Goal: Transaction & Acquisition: Purchase product/service

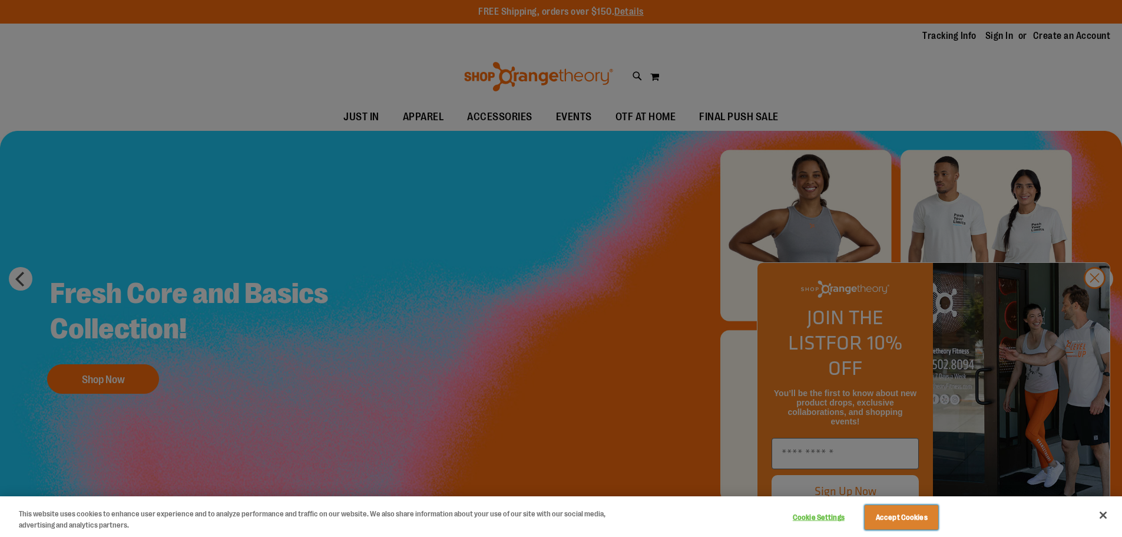
click at [909, 512] on button "Accept Cookies" at bounding box center [902, 517] width 74 height 25
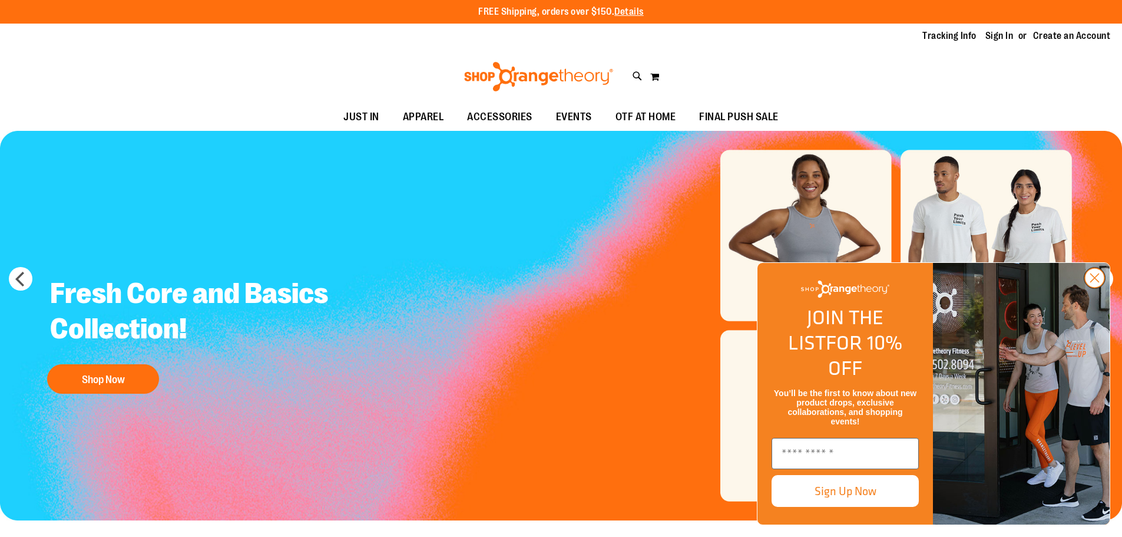
click at [1098, 282] on icon "Close dialog" at bounding box center [1095, 278] width 8 height 8
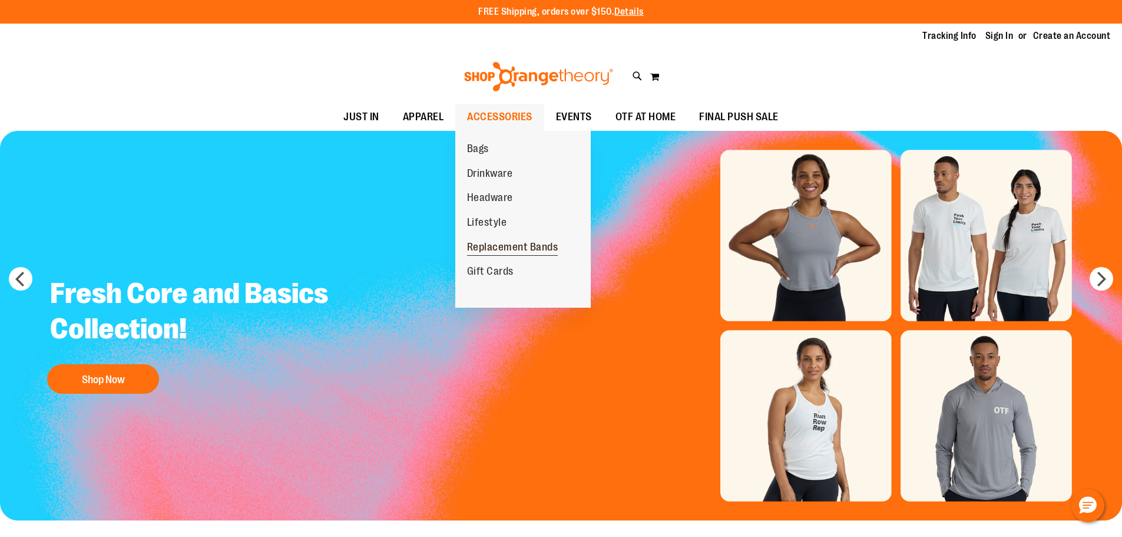
click at [531, 242] on span "Replacement Bands" at bounding box center [512, 248] width 91 height 15
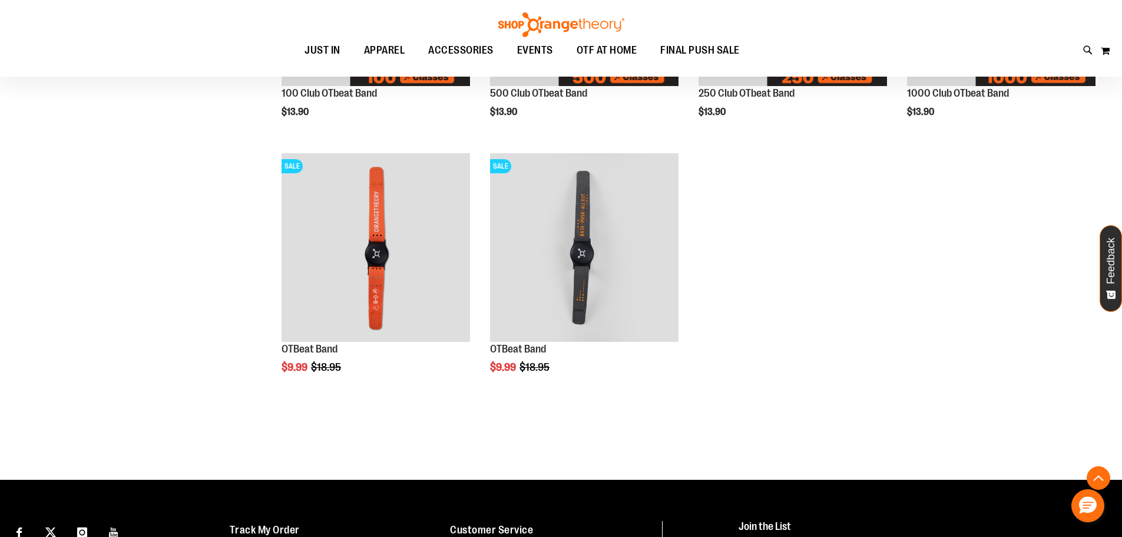
scroll to position [353, 0]
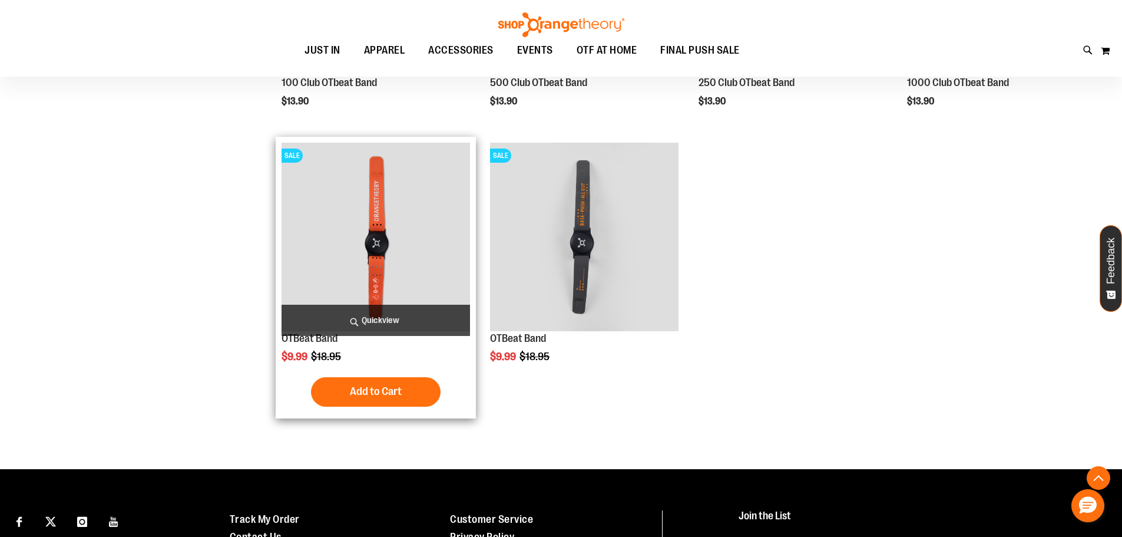
click at [372, 236] on img "product" at bounding box center [376, 237] width 188 height 188
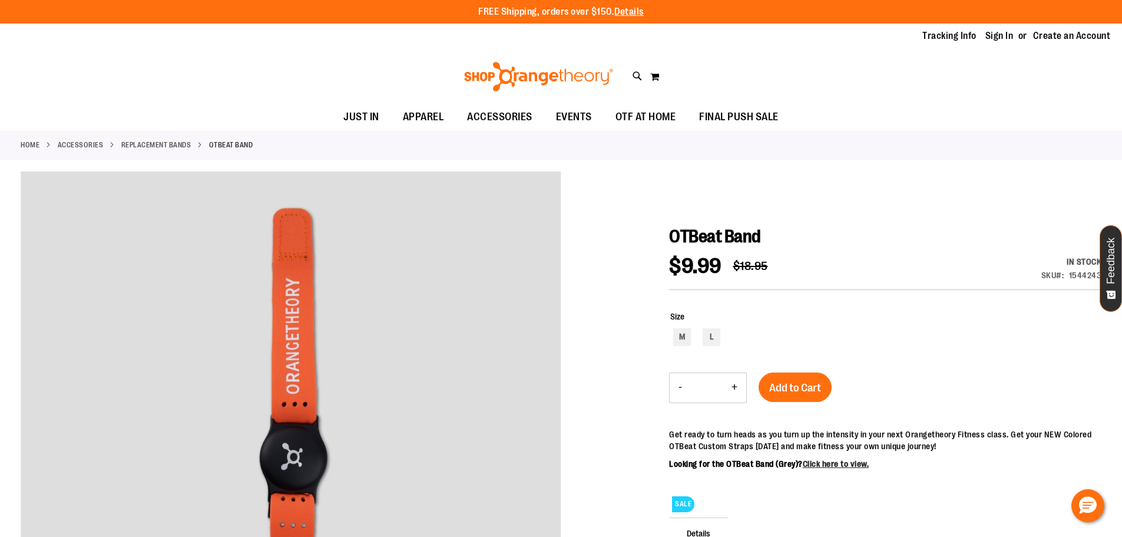
click at [75, 143] on link "ACCESSORIES" at bounding box center [81, 145] width 46 height 11
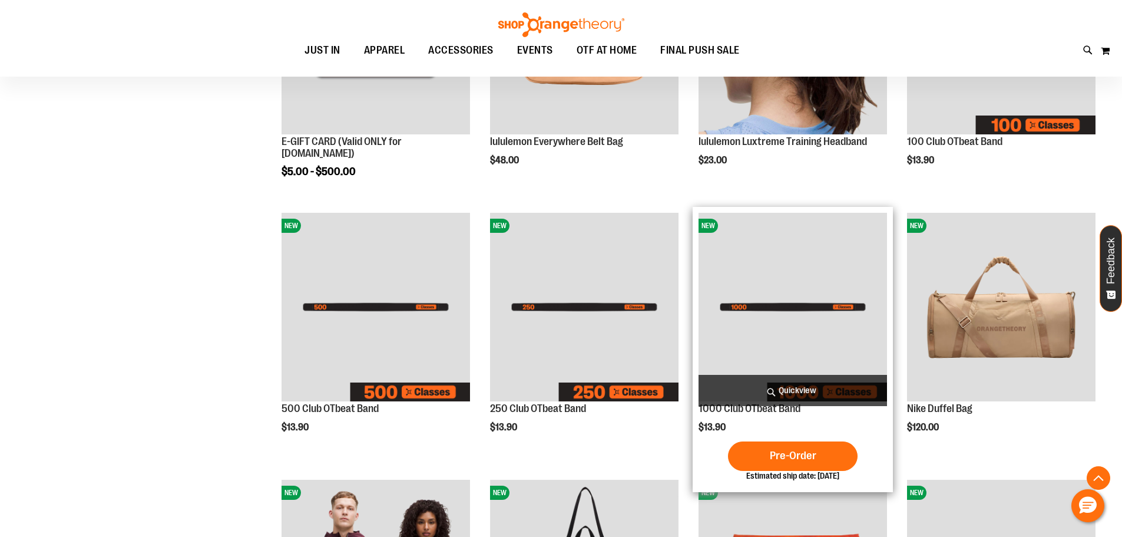
scroll to position [529, 0]
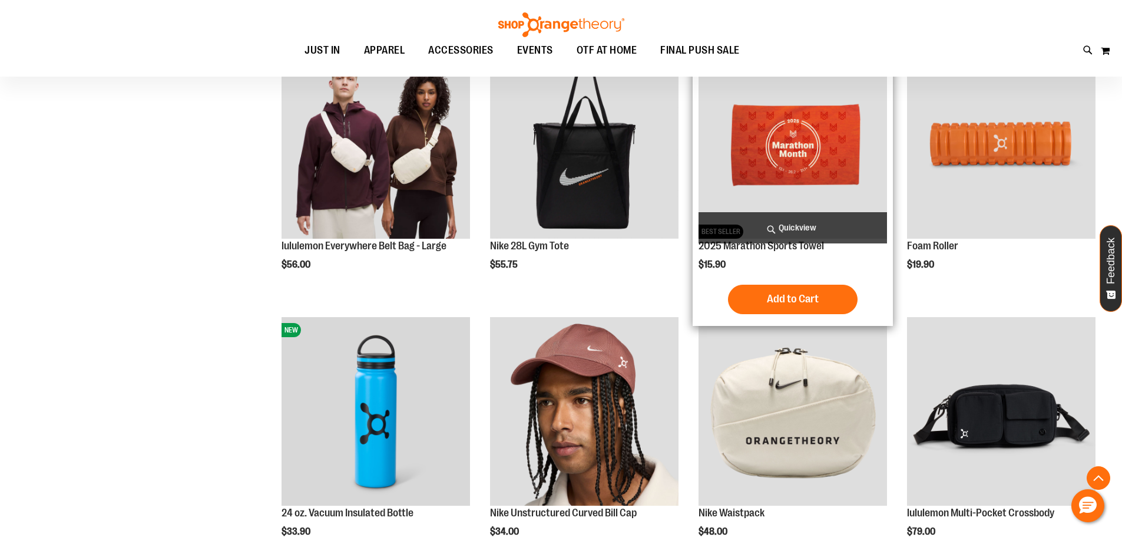
scroll to position [765, 0]
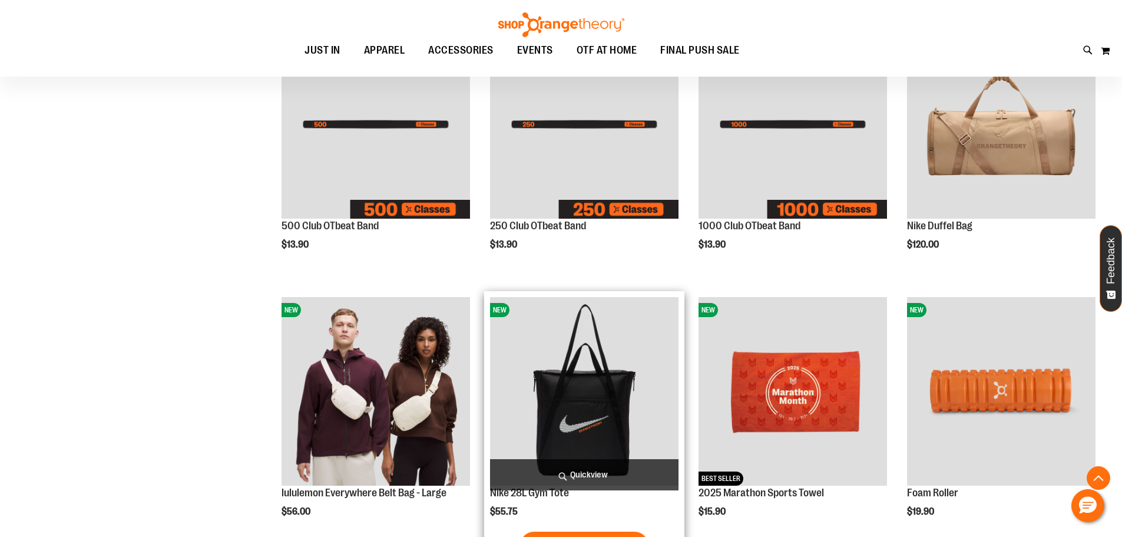
scroll to position [294, 0]
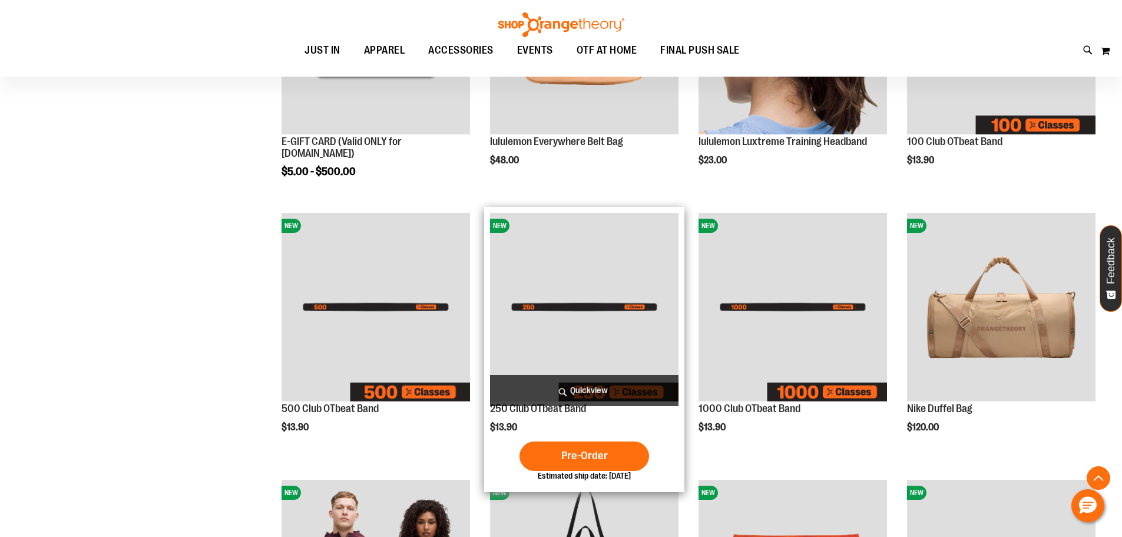
click at [581, 373] on img "product" at bounding box center [584, 307] width 188 height 188
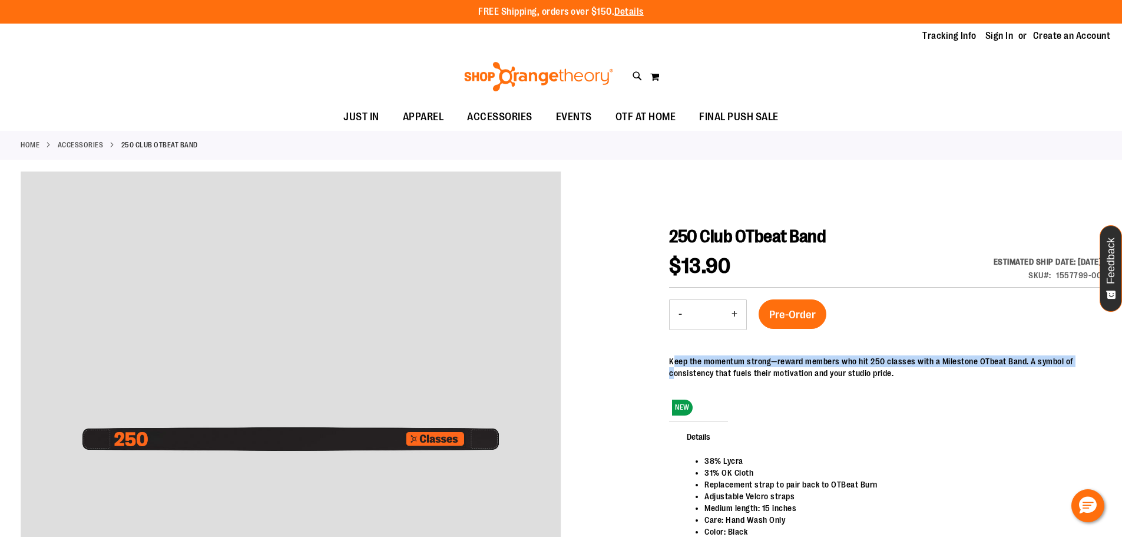
drag, startPoint x: 671, startPoint y: 360, endPoint x: 673, endPoint y: 372, distance: 11.8
click at [673, 372] on div "Keep the momentum strong—reward members who hit 250 classes with a Milestone OT…" at bounding box center [885, 367] width 432 height 24
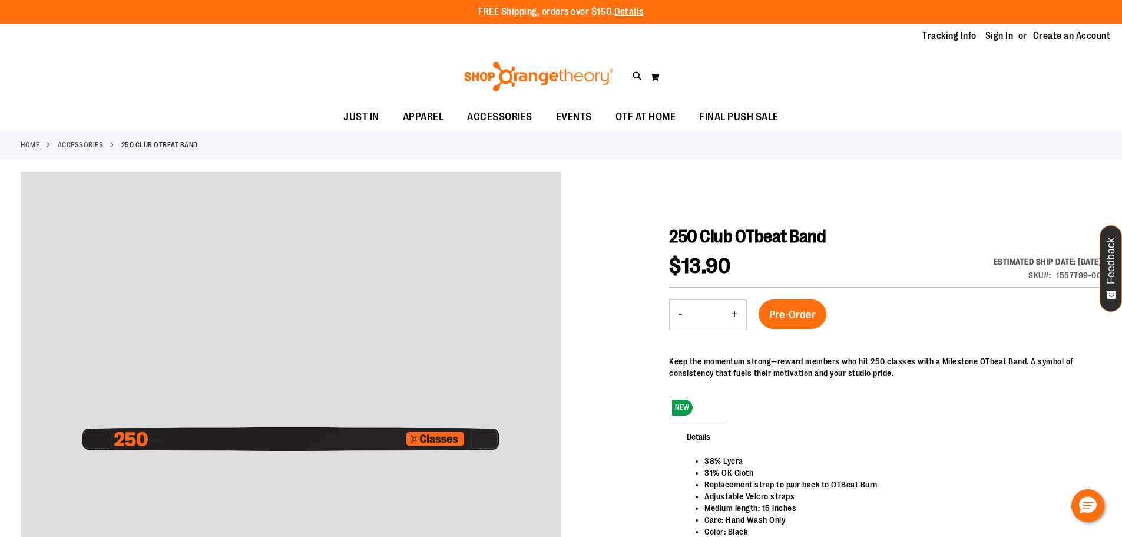
click at [648, 370] on div at bounding box center [561, 448] width 1081 height 555
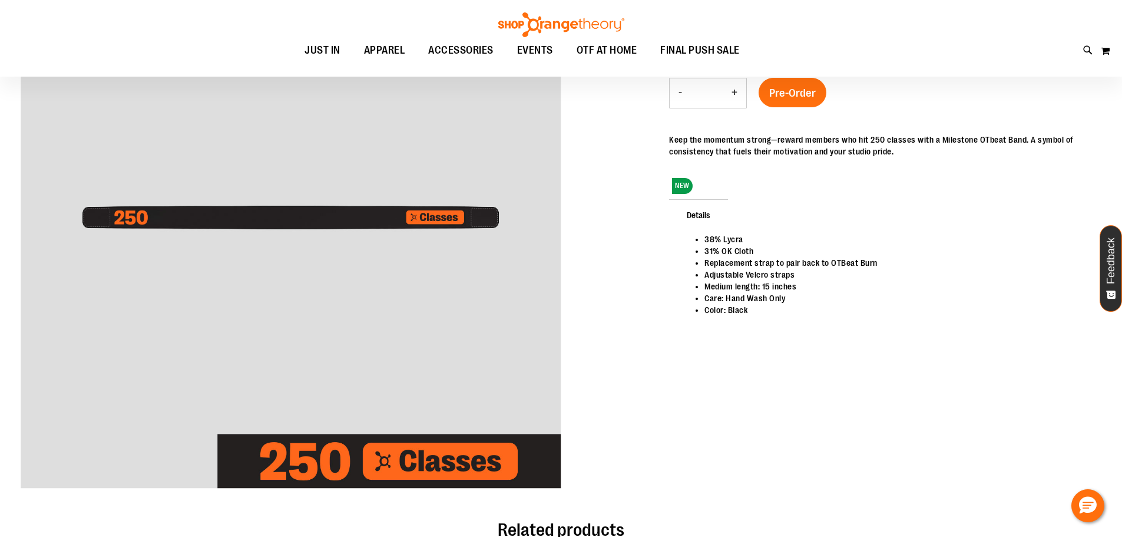
scroll to position [112, 0]
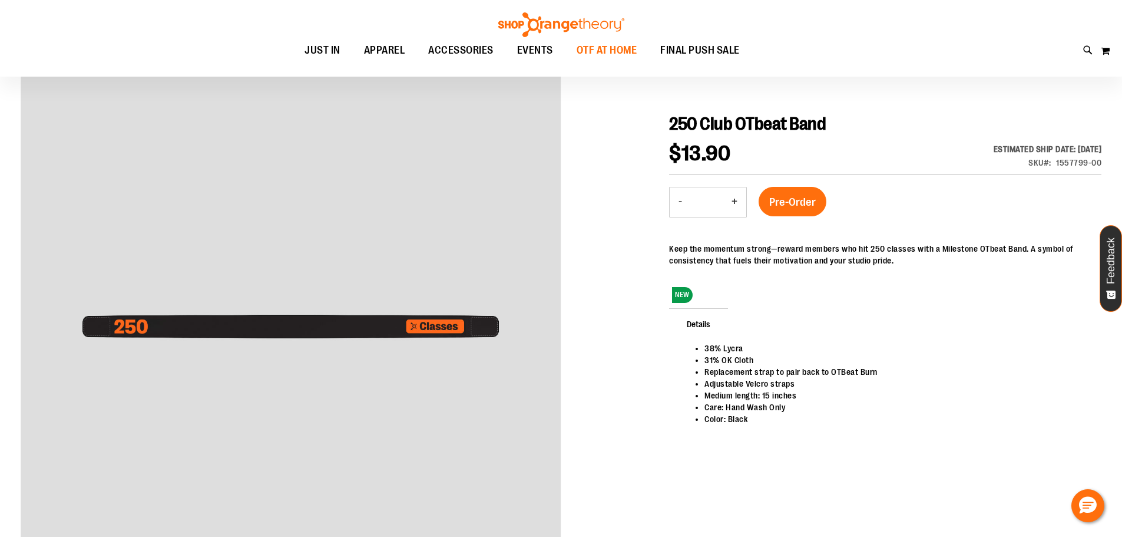
click at [575, 52] on link "OTF AT HOME" at bounding box center [607, 50] width 84 height 27
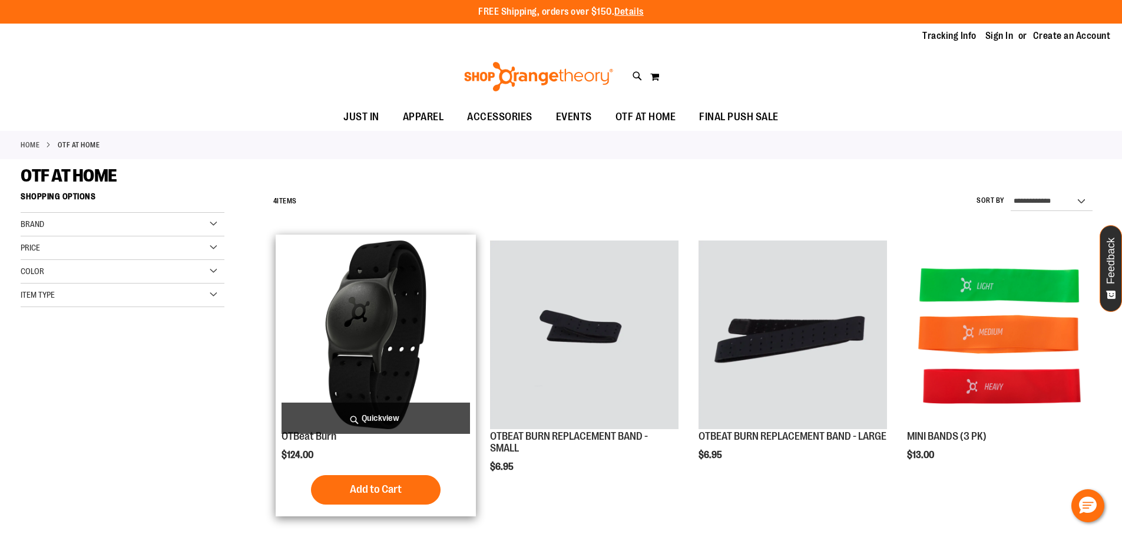
click at [392, 413] on span "Quickview" at bounding box center [376, 417] width 188 height 31
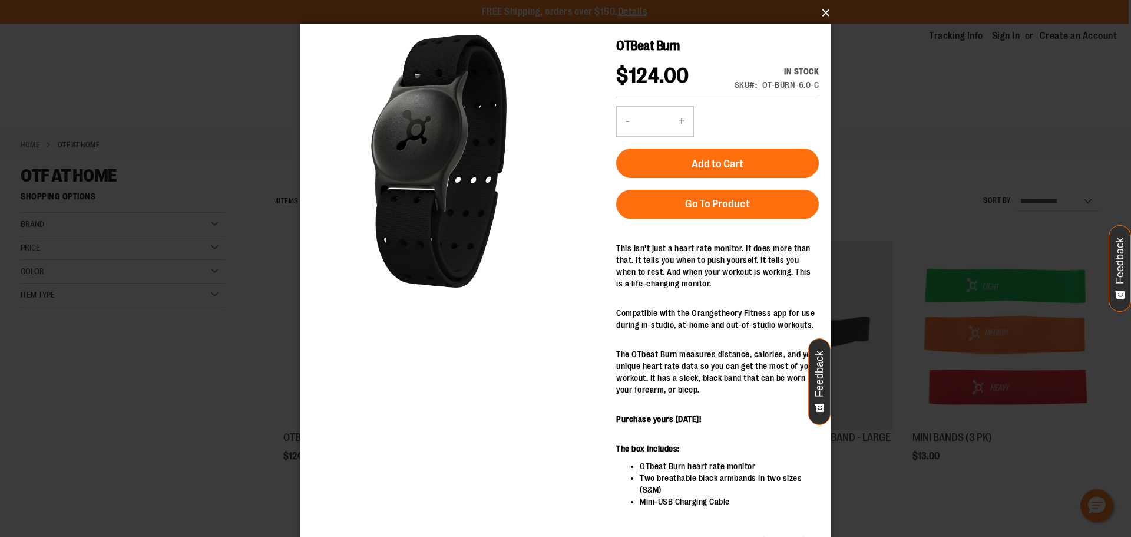
click at [816, 15] on button "×" at bounding box center [569, 13] width 530 height 26
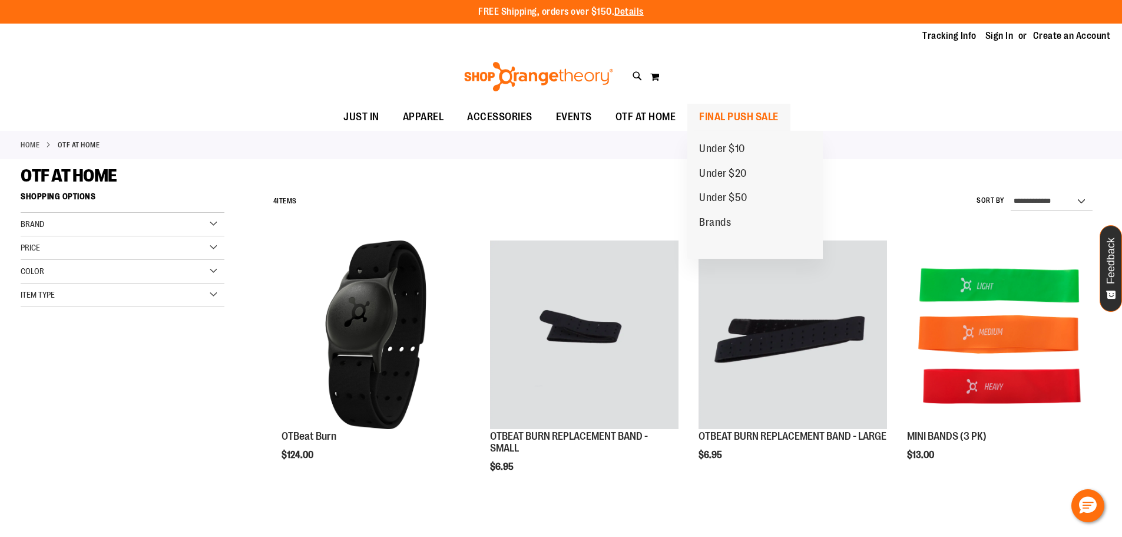
click at [734, 113] on span "FINAL PUSH SALE" at bounding box center [739, 117] width 80 height 27
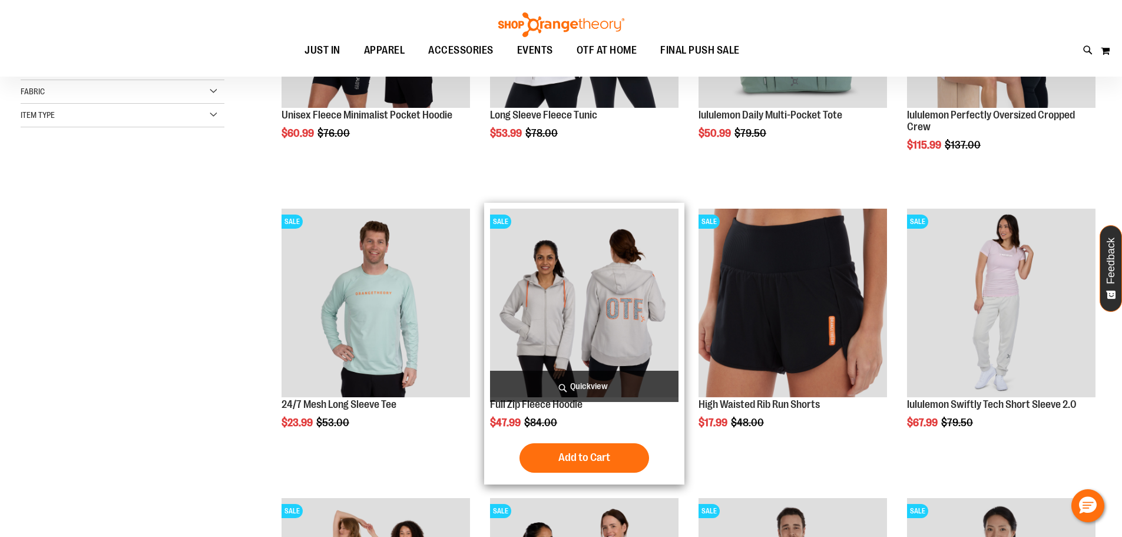
scroll to position [412, 0]
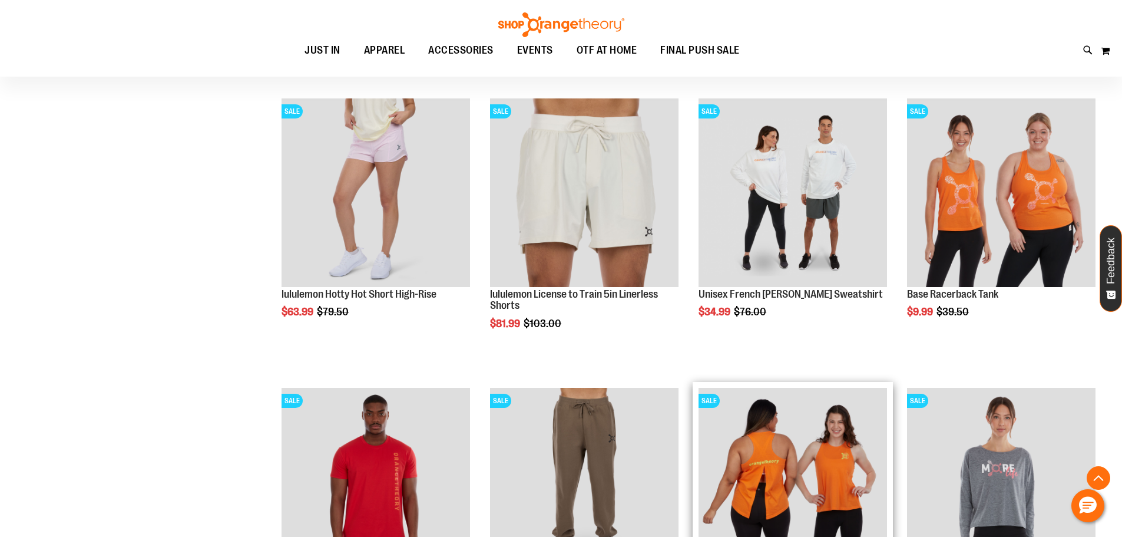
scroll to position [1354, 0]
